Goal: Navigation & Orientation: Understand site structure

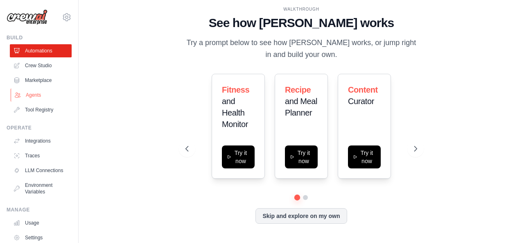
click at [32, 95] on link "Agents" at bounding box center [42, 94] width 62 height 13
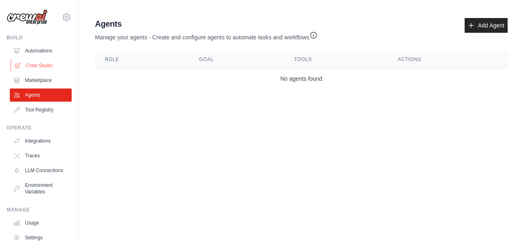
click at [44, 62] on link "Crew Studio" at bounding box center [42, 65] width 62 height 13
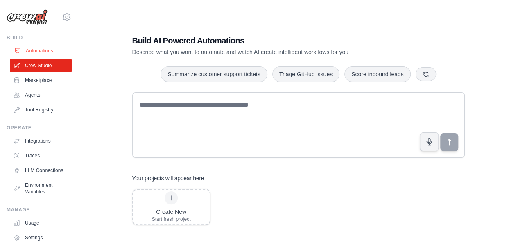
click at [49, 52] on link "Automations" at bounding box center [42, 50] width 62 height 13
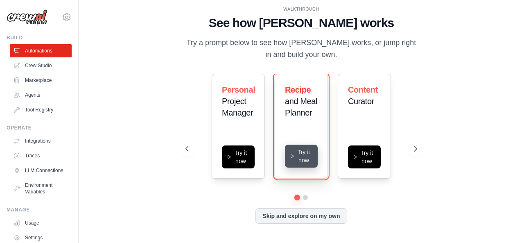
click at [297, 154] on button "Try it now" at bounding box center [301, 156] width 33 height 23
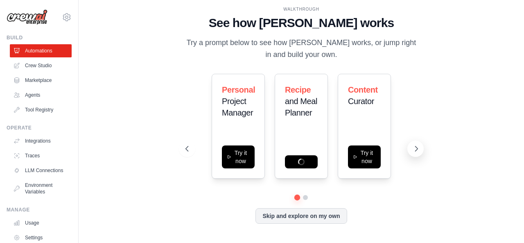
click at [419, 148] on icon at bounding box center [416, 149] width 8 height 8
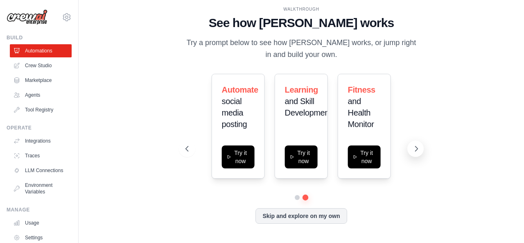
click at [419, 148] on icon at bounding box center [416, 149] width 8 height 8
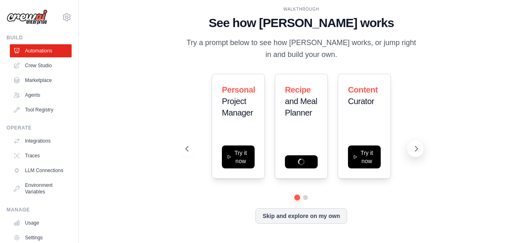
click at [419, 148] on icon at bounding box center [416, 149] width 8 height 8
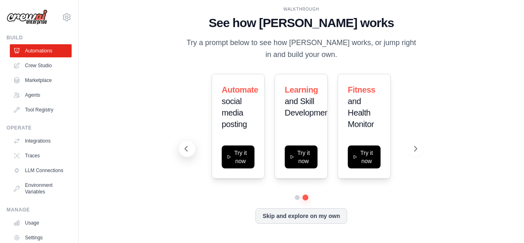
click at [188, 151] on icon at bounding box center [186, 149] width 8 height 8
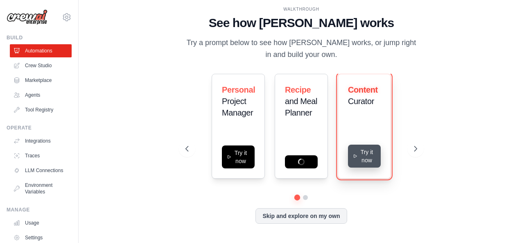
click at [361, 155] on button "Try it now" at bounding box center [364, 156] width 33 height 23
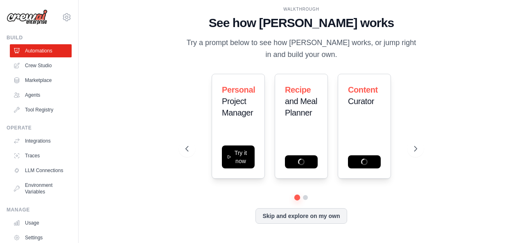
click at [98, 95] on div "WALKTHROUGH See how [PERSON_NAME] works Try a prompt below to see how [PERSON_N…" at bounding box center [301, 121] width 419 height 226
click at [38, 79] on link "Marketplace" at bounding box center [42, 80] width 62 height 13
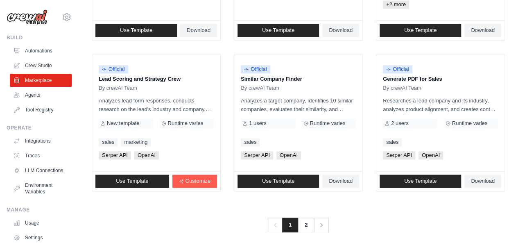
scroll to position [537, 0]
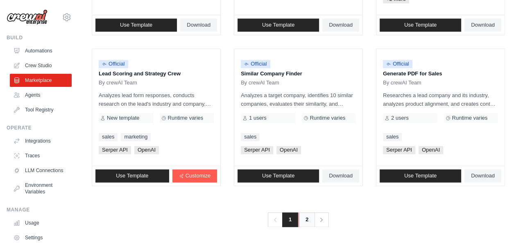
click at [305, 222] on link "2" at bounding box center [307, 219] width 16 height 15
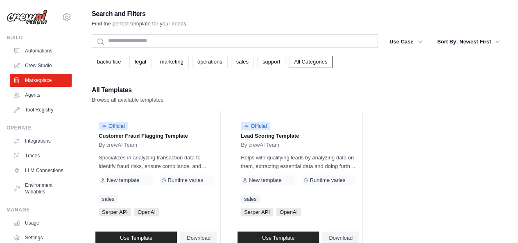
click at [399, 174] on ul "Official Customer Fraud Flagging Template By crewAI Team Specializes in analyzi…" at bounding box center [298, 180] width 413 height 138
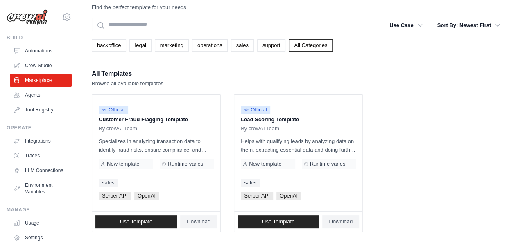
scroll to position [63, 0]
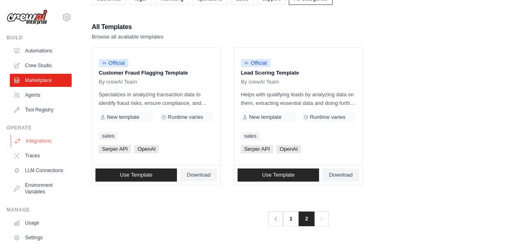
click at [35, 137] on link "Integrations" at bounding box center [42, 140] width 62 height 13
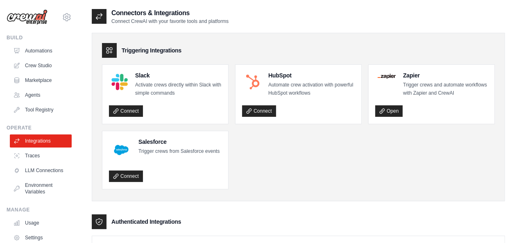
click at [257, 160] on ul "Slack Activate crews directly within Slack with simple commands Connect HubSpot…" at bounding box center [298, 126] width 393 height 125
click at [31, 157] on link "Traces" at bounding box center [42, 155] width 62 height 13
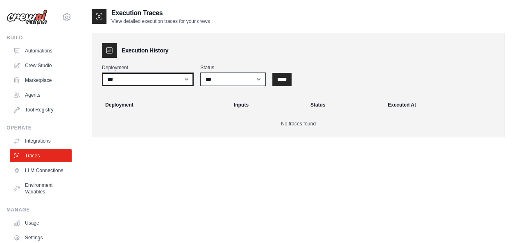
click at [188, 81] on select "***" at bounding box center [148, 79] width 92 height 14
click at [28, 175] on link "LLM Connections" at bounding box center [42, 170] width 62 height 13
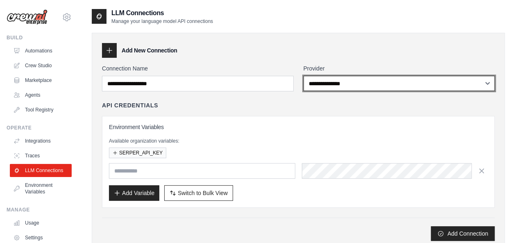
click at [489, 85] on select "**********" at bounding box center [399, 83] width 192 height 15
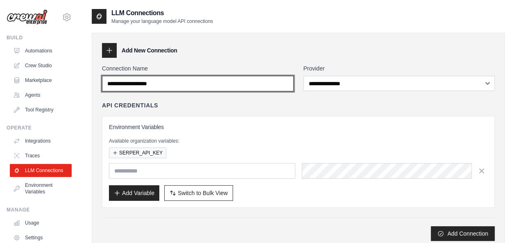
click at [270, 81] on input "Connection Name" at bounding box center [198, 84] width 192 height 16
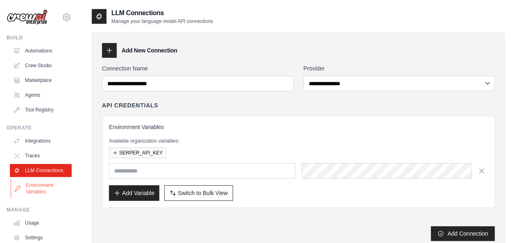
click at [44, 197] on link "Environment Variables" at bounding box center [42, 189] width 62 height 20
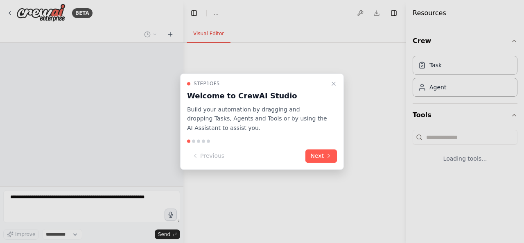
select select "****"
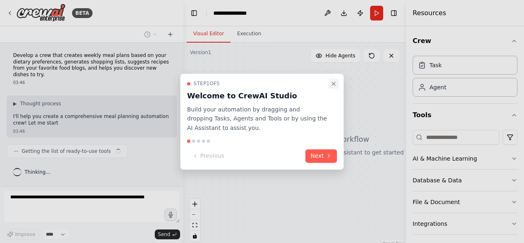
click at [335, 81] on icon "Close walkthrough" at bounding box center [333, 83] width 7 height 7
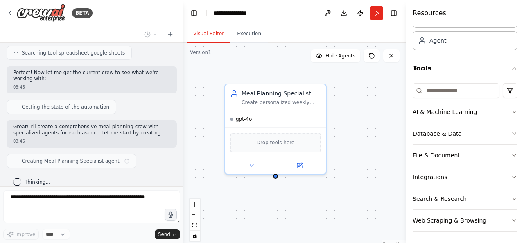
scroll to position [219, 0]
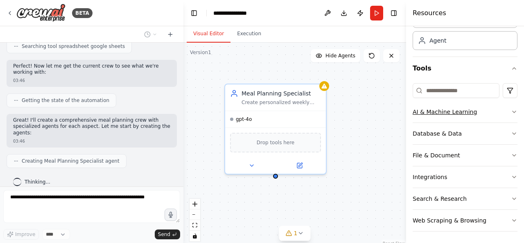
click at [511, 111] on icon "button" at bounding box center [514, 112] width 7 height 7
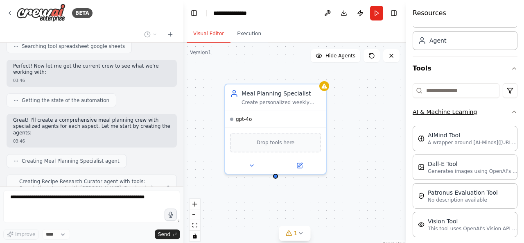
scroll to position [247, 0]
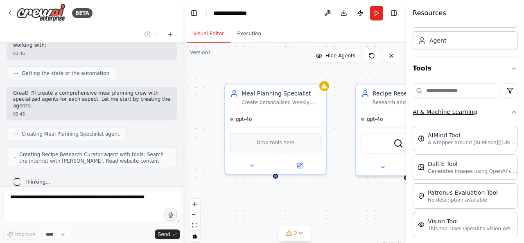
click at [513, 111] on icon "button" at bounding box center [514, 112] width 3 height 2
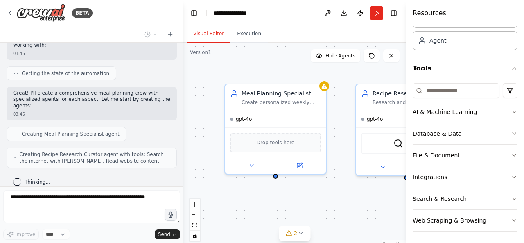
click at [511, 130] on icon "button" at bounding box center [514, 133] width 7 height 7
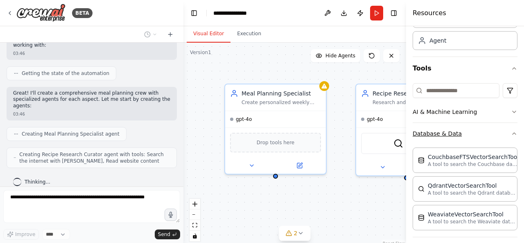
scroll to position [273, 0]
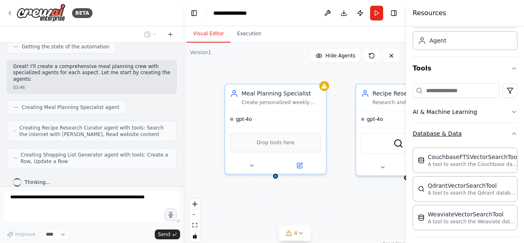
click at [511, 130] on icon "button" at bounding box center [514, 133] width 7 height 7
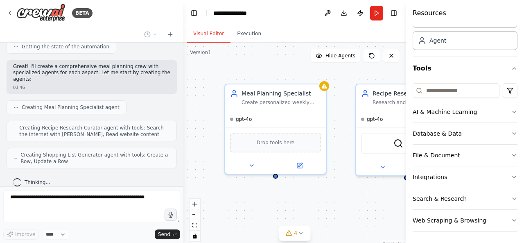
click at [511, 152] on icon "button" at bounding box center [514, 155] width 7 height 7
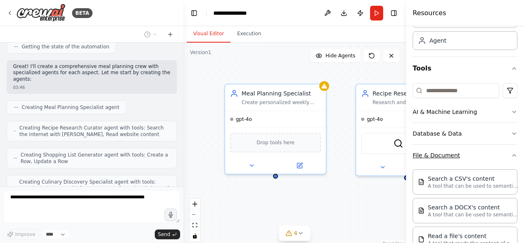
scroll to position [300, 0]
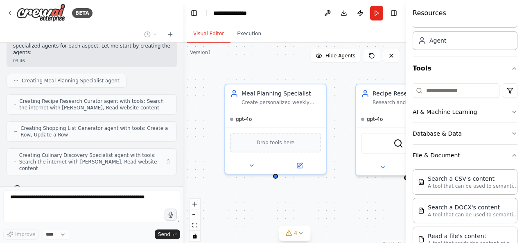
click at [511, 152] on icon "button" at bounding box center [514, 155] width 7 height 7
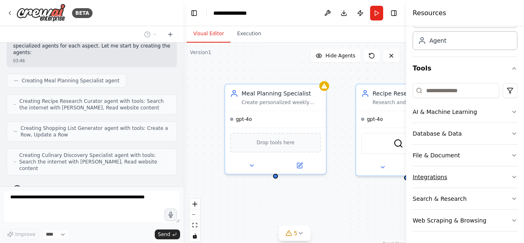
click at [511, 174] on icon "button" at bounding box center [514, 177] width 7 height 7
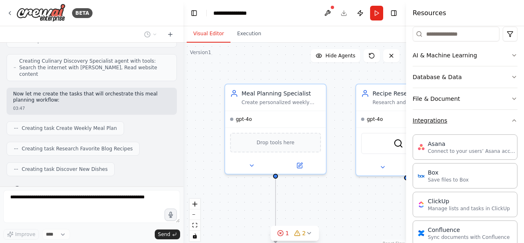
scroll to position [414, 0]
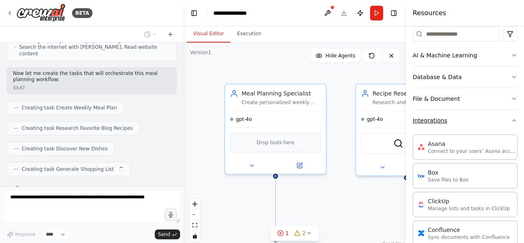
click at [511, 117] on icon "button" at bounding box center [514, 120] width 7 height 7
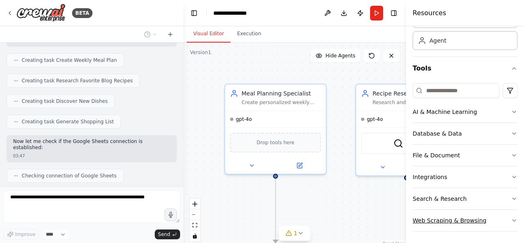
scroll to position [509, 0]
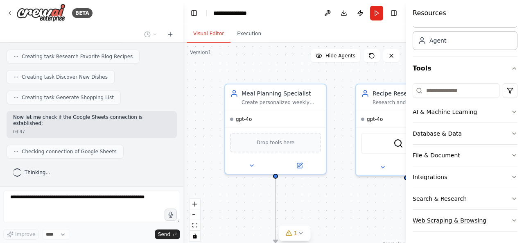
click at [511, 217] on icon "button" at bounding box center [514, 220] width 7 height 7
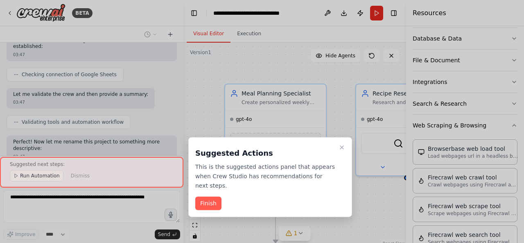
scroll to position [138, 0]
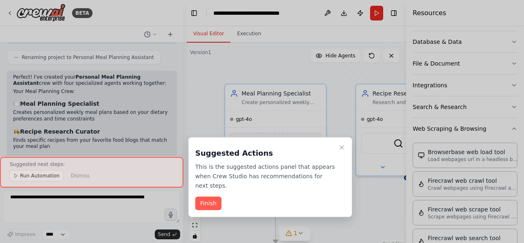
click at [507, 105] on div at bounding box center [262, 121] width 524 height 243
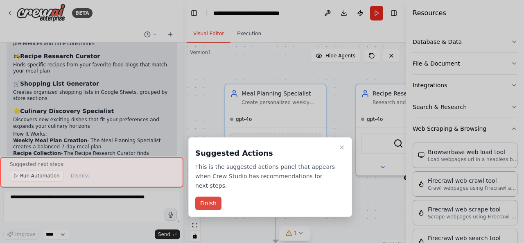
click at [213, 197] on button "Finish" at bounding box center [208, 204] width 26 height 14
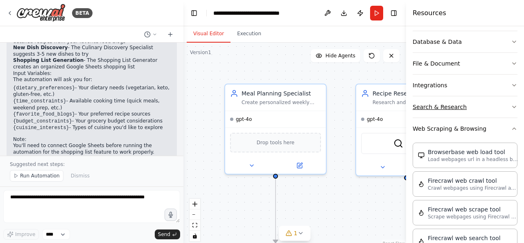
click at [511, 104] on icon "button" at bounding box center [514, 107] width 7 height 7
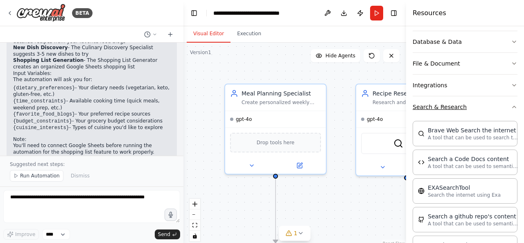
scroll to position [882, 0]
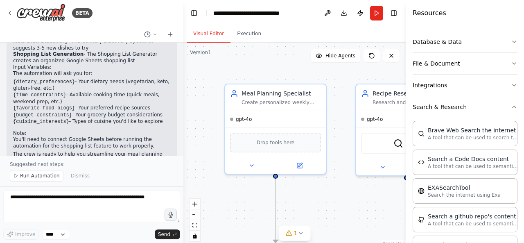
click at [511, 82] on icon "button" at bounding box center [514, 85] width 7 height 7
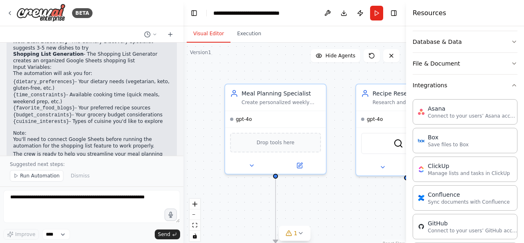
click at [497, 15] on div "Resources" at bounding box center [465, 13] width 118 height 26
click at [252, 210] on div ".deletable-edge-delete-btn { width: 20px; height: 20px; border: 0px solid #ffff…" at bounding box center [294, 145] width 223 height 205
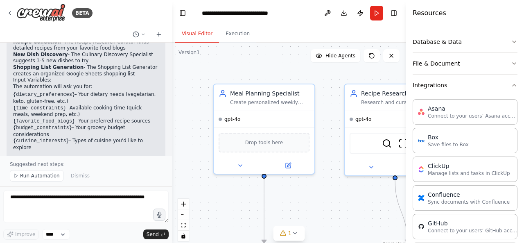
scroll to position [895, 0]
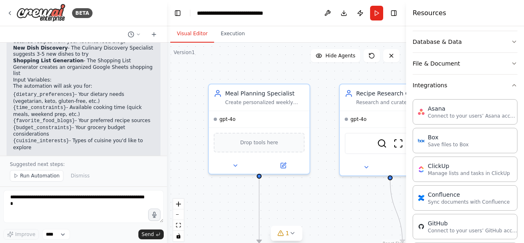
drag, startPoint x: 182, startPoint y: 148, endPoint x: 159, endPoint y: 145, distance: 22.8
click at [159, 145] on div "BETA Develop a crew that creates weekly meal plans based on your dietary prefer…" at bounding box center [83, 121] width 167 height 243
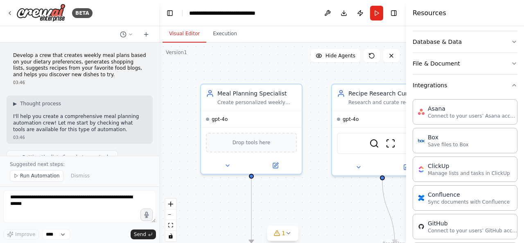
scroll to position [0, 0]
click at [393, 58] on icon at bounding box center [391, 55] width 7 height 7
click at [130, 33] on icon at bounding box center [130, 34] width 5 height 5
click at [10, 13] on div at bounding box center [79, 121] width 159 height 243
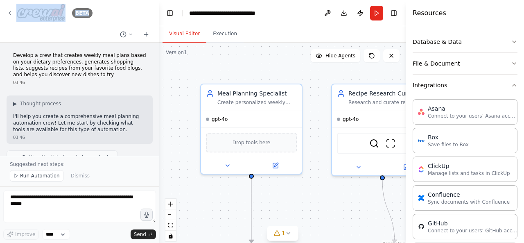
click at [10, 13] on icon at bounding box center [10, 13] width 7 height 7
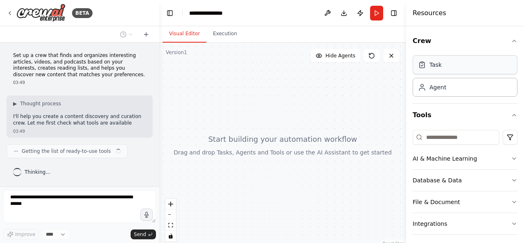
scroll to position [4, 0]
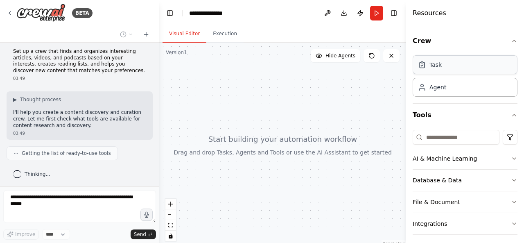
click at [434, 68] on div "Task" at bounding box center [436, 65] width 12 height 8
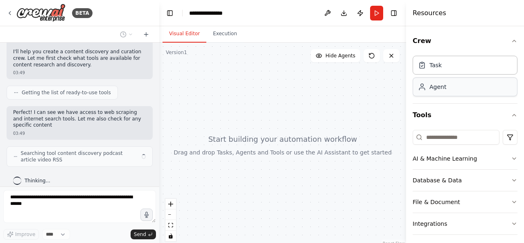
scroll to position [71, 0]
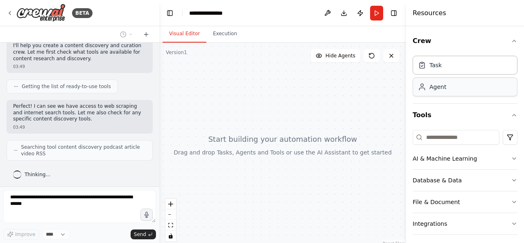
click at [434, 93] on div "Agent" at bounding box center [465, 86] width 105 height 19
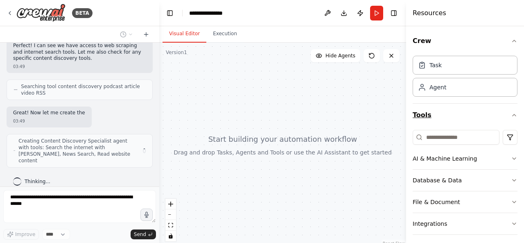
click at [511, 115] on icon "button" at bounding box center [514, 115] width 7 height 7
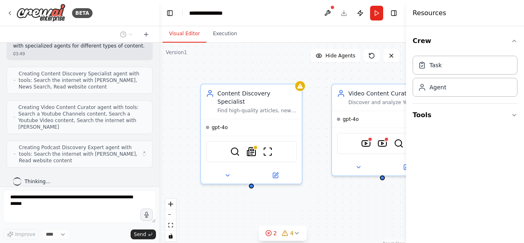
scroll to position [198, 0]
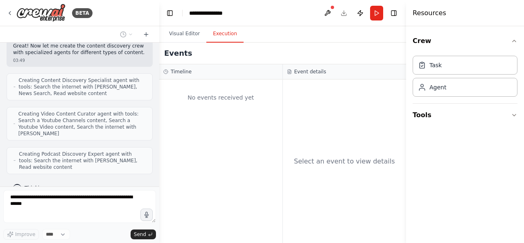
click at [227, 34] on button "Execution" at bounding box center [224, 33] width 37 height 17
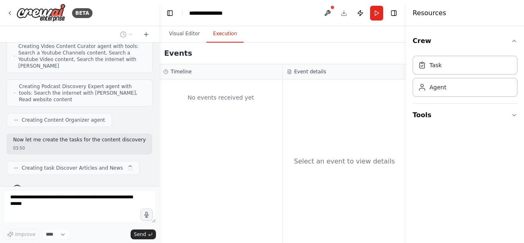
scroll to position [272, 0]
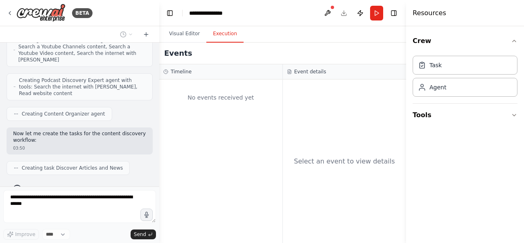
click at [427, 12] on h4 "Resources" at bounding box center [430, 13] width 34 height 10
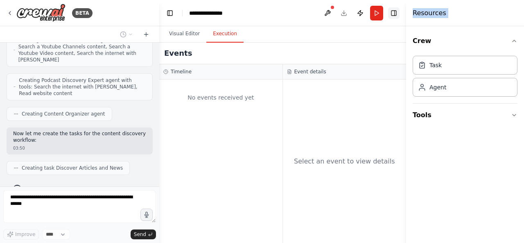
click at [394, 14] on button "Toggle Right Sidebar" at bounding box center [393, 12] width 11 height 11
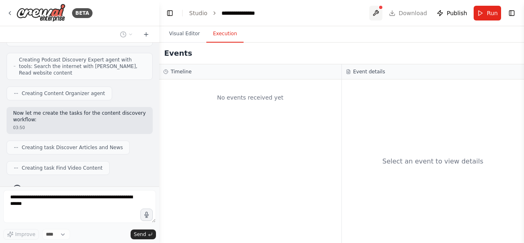
scroll to position [312, 0]
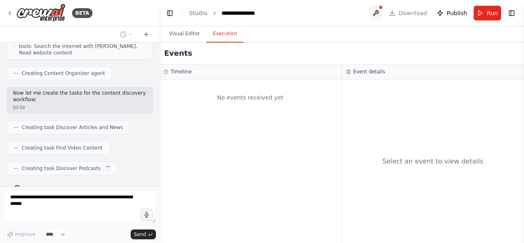
click at [381, 16] on button at bounding box center [375, 13] width 13 height 15
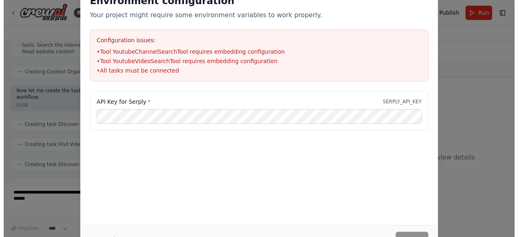
scroll to position [333, 0]
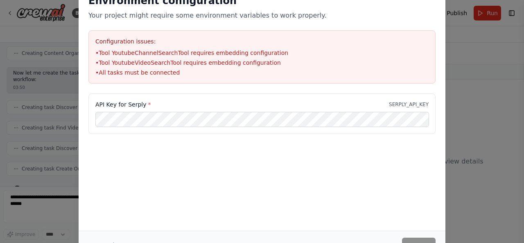
click at [376, 18] on div at bounding box center [376, 18] width 0 height 0
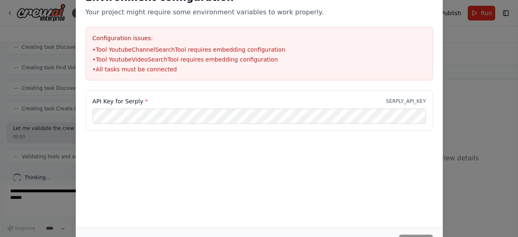
click at [477, 52] on div "Environment configuration Your project might require some environment variables…" at bounding box center [259, 118] width 518 height 237
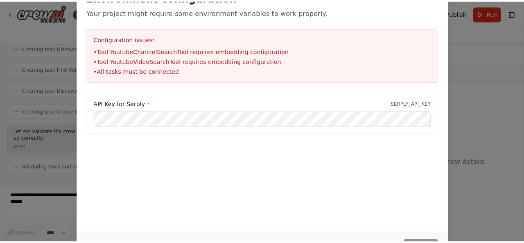
scroll to position [387, 0]
